Goal: Use online tool/utility: Utilize a website feature to perform a specific function

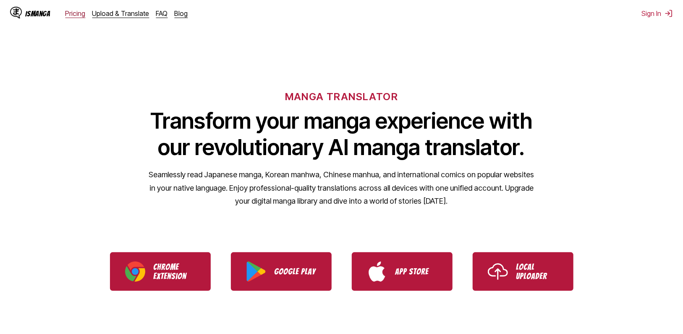
click at [70, 15] on link "Pricing" at bounding box center [75, 13] width 20 height 8
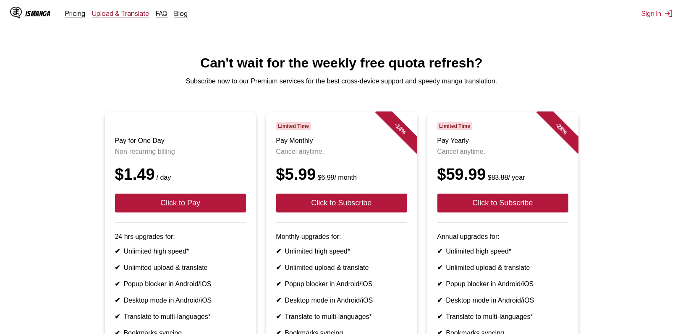
click at [134, 16] on link "Upload & Translate" at bounding box center [120, 13] width 57 height 8
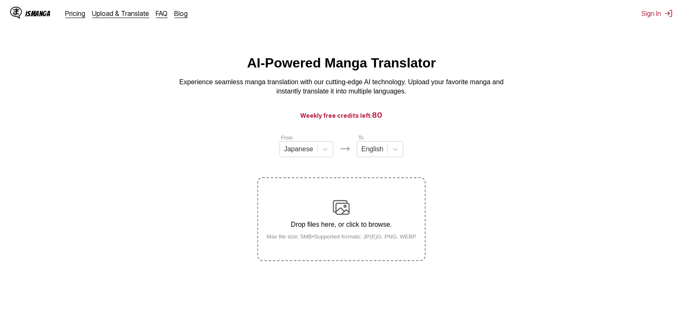
click at [342, 212] on img at bounding box center [341, 207] width 17 height 17
click at [0, 0] on input "Drop files here, or click to browse. Max file size: 5MB • Supported formats: JP…" at bounding box center [0, 0] width 0 height 0
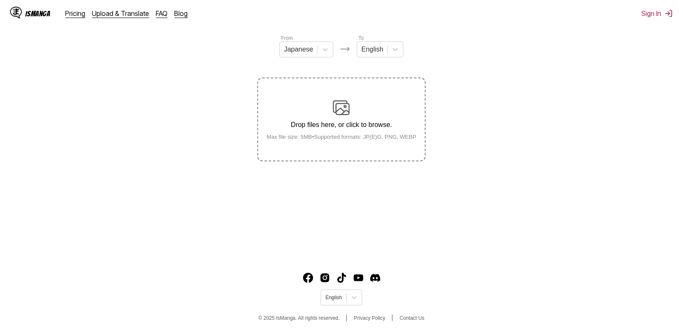
drag, startPoint x: 315, startPoint y: 130, endPoint x: 303, endPoint y: 136, distance: 13.1
click at [303, 136] on small "Max file size: 5MB • Supported formats: JP(E)G, PNG, WEBP" at bounding box center [341, 137] width 163 height 6
click at [0, 0] on input "Drop files here, or click to browse. Max file size: 5MB • Supported formats: JP…" at bounding box center [0, 0] width 0 height 0
click at [347, 117] on div "Drop files here, or click to browse. Max file size: 5MB • Supported formats: JP…" at bounding box center [341, 119] width 163 height 41
click at [0, 0] on input "Drop files here, or click to browse. Max file size: 5MB • Supported formats: JP…" at bounding box center [0, 0] width 0 height 0
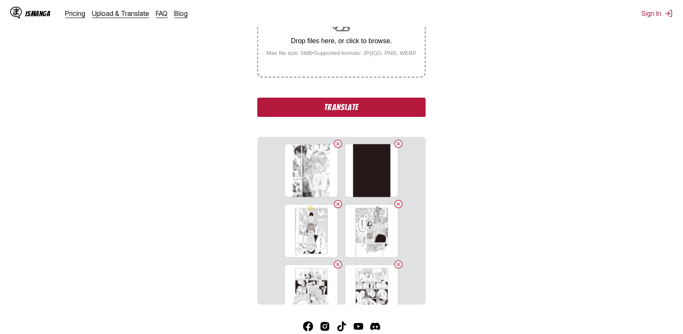
scroll to position [233, 0]
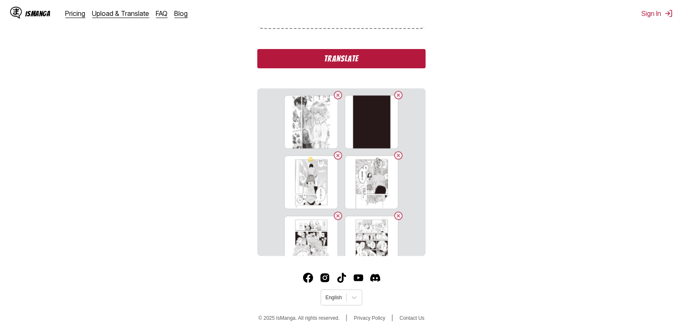
click at [635, 77] on section "From Japanese To English Drop files here, or click to browse. Max file size: 5M…" at bounding box center [341, 78] width 669 height 355
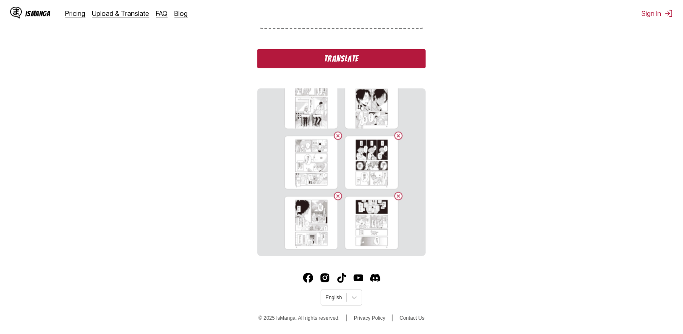
scroll to position [107, 0]
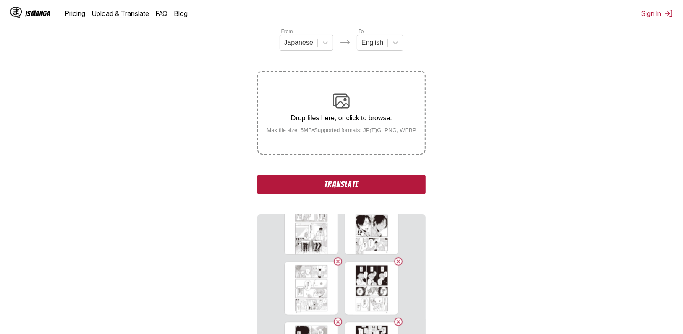
click at [391, 183] on button "Translate" at bounding box center [341, 184] width 168 height 19
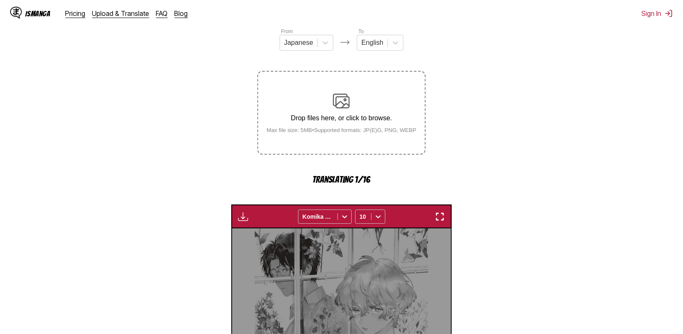
scroll to position [248, 0]
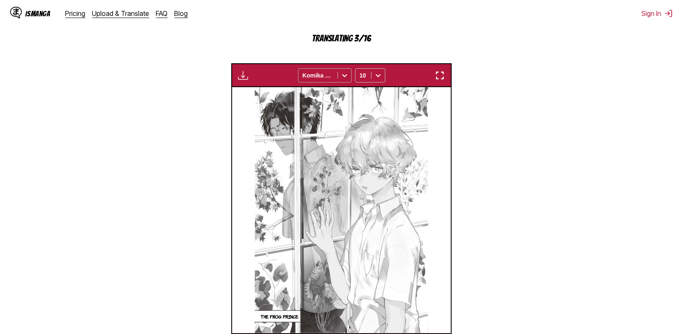
click at [345, 77] on icon at bounding box center [344, 75] width 5 height 3
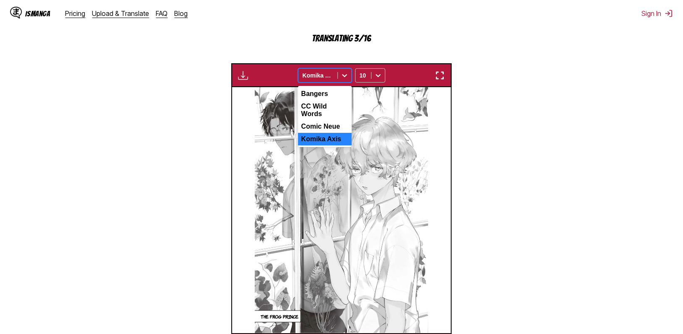
click at [547, 158] on section "From Japanese To English Drop files here, or click to browse. Max file size: 5M…" at bounding box center [341, 122] width 669 height 472
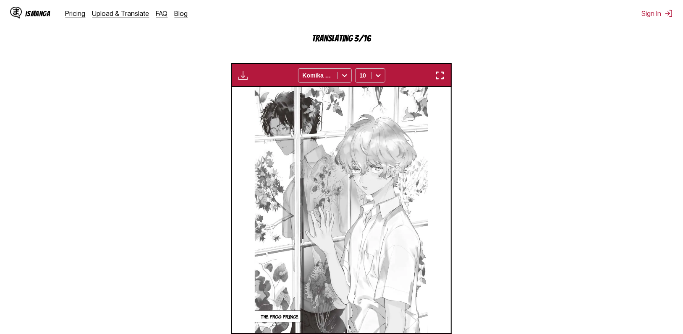
scroll to position [350, 0]
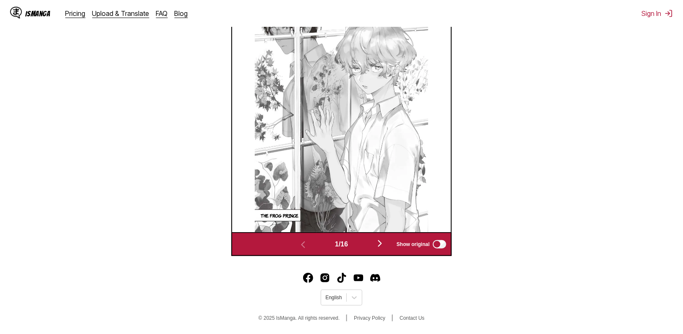
click at [381, 243] on img "button" at bounding box center [380, 244] width 10 height 10
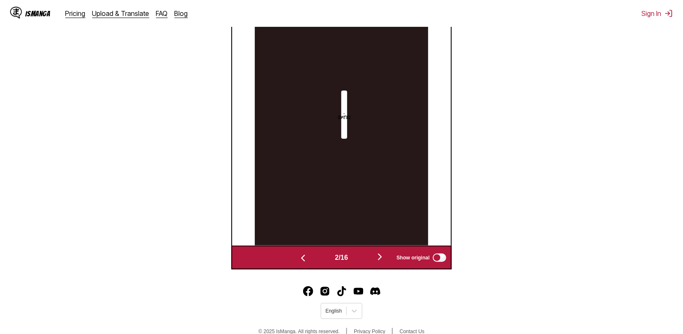
click at [381, 243] on img at bounding box center [341, 123] width 173 height 246
click at [381, 255] on img "button" at bounding box center [380, 257] width 10 height 10
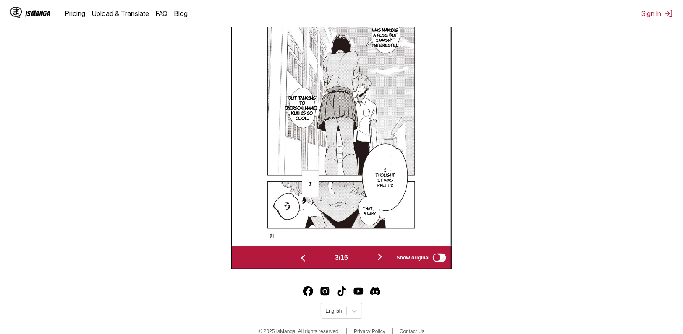
click at [382, 255] on img "button" at bounding box center [380, 257] width 10 height 10
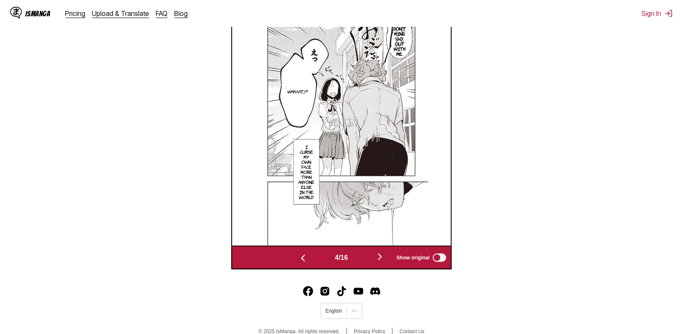
scroll to position [168, 0]
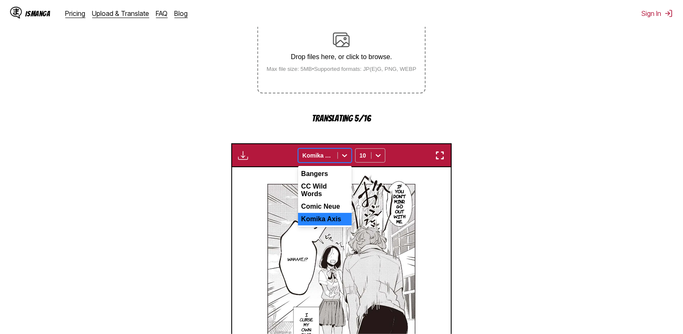
click at [345, 154] on icon at bounding box center [344, 156] width 8 height 8
click at [316, 204] on div "Comic Neue" at bounding box center [325, 207] width 54 height 13
click at [341, 154] on icon at bounding box center [344, 156] width 8 height 8
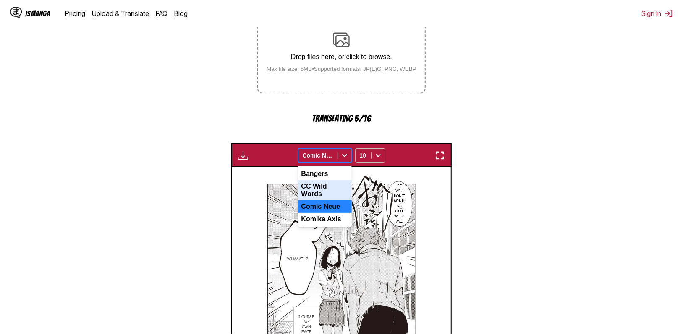
click at [323, 188] on div "CC Wild Words" at bounding box center [325, 190] width 54 height 20
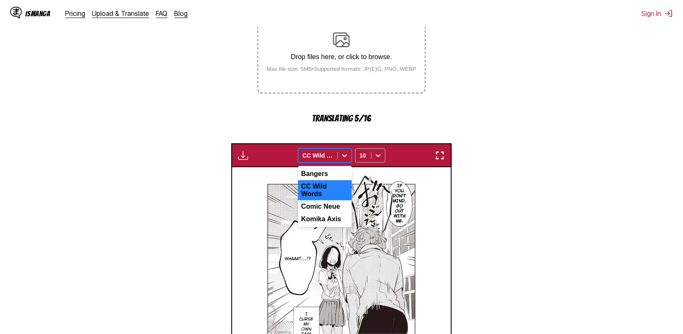
click at [345, 155] on icon at bounding box center [344, 156] width 8 height 8
click at [332, 173] on div "Bangers" at bounding box center [325, 174] width 54 height 13
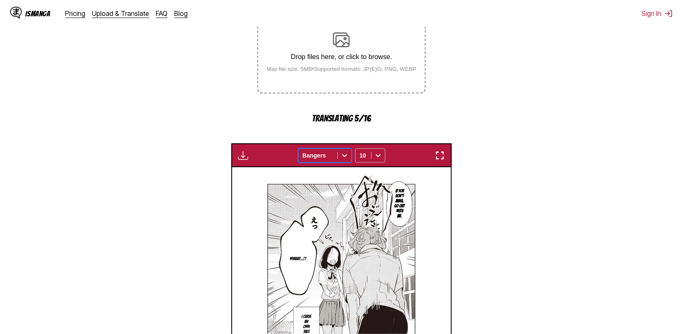
click at [345, 155] on icon at bounding box center [344, 156] width 8 height 8
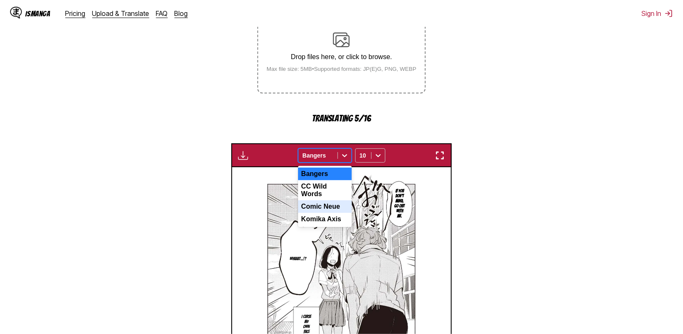
click at [324, 205] on div "Comic Neue" at bounding box center [325, 207] width 54 height 13
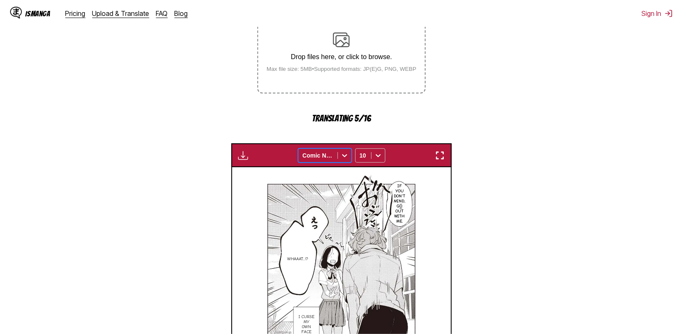
click at [469, 212] on section "From Japanese To English Drop files here, or click to browse. Max file size: 5M…" at bounding box center [341, 202] width 669 height 472
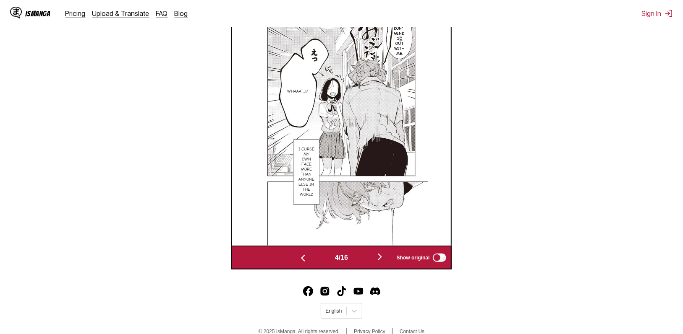
click at [382, 256] on img "button" at bounding box center [380, 257] width 10 height 10
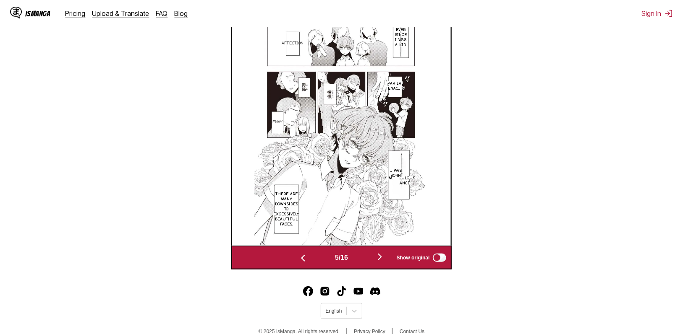
click at [382, 255] on img "button" at bounding box center [380, 257] width 10 height 10
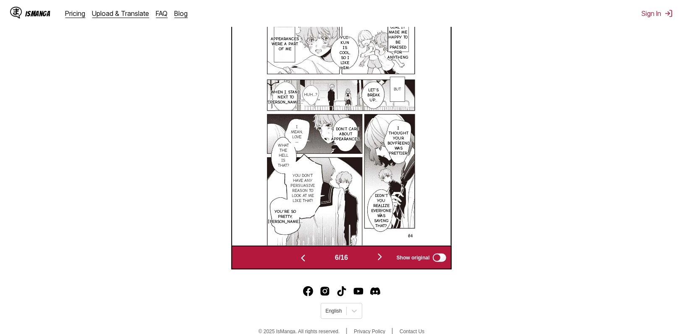
scroll to position [252, 0]
